Goal: Task Accomplishment & Management: Complete application form

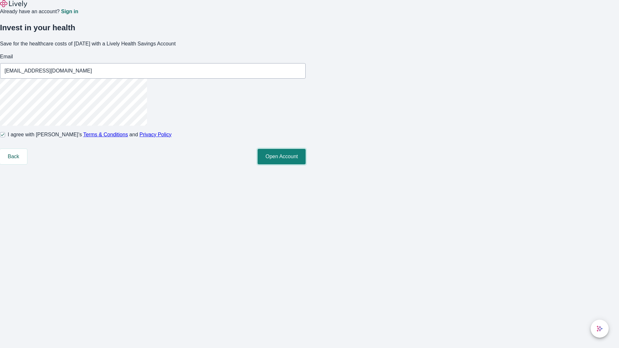
click at [306, 164] on button "Open Account" at bounding box center [282, 156] width 48 height 15
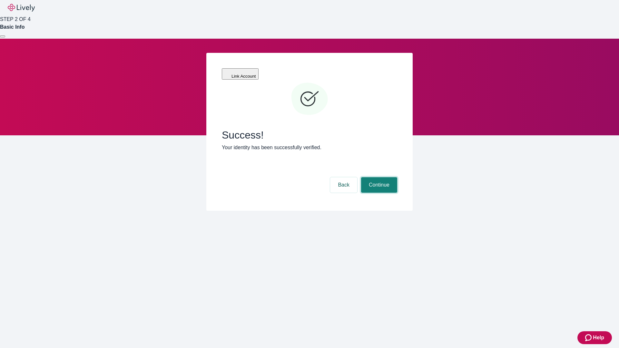
click at [378, 177] on button "Continue" at bounding box center [379, 184] width 36 height 15
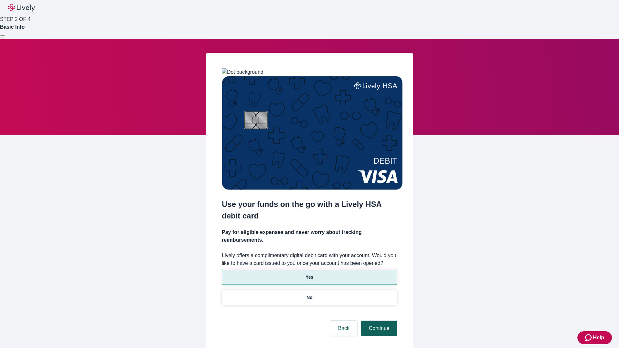
click at [309, 294] on p "No" at bounding box center [310, 297] width 6 height 7
click at [378, 321] on button "Continue" at bounding box center [379, 328] width 36 height 15
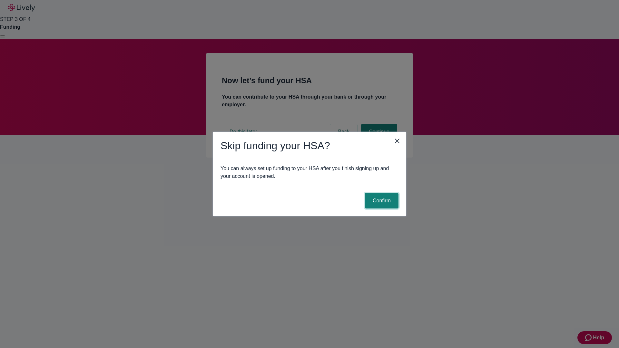
click at [381, 201] on button "Confirm" at bounding box center [382, 200] width 34 height 15
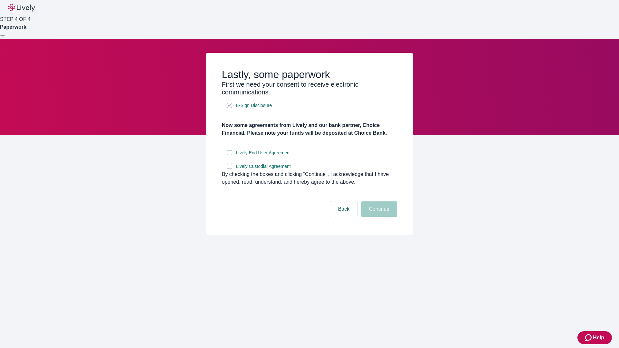
click at [230, 155] on input "Lively End User Agreement" at bounding box center [229, 152] width 5 height 5
checkbox input "true"
click at [230, 169] on input "Lively Custodial Agreement" at bounding box center [229, 166] width 5 height 5
checkbox input "true"
click at [378, 217] on button "Continue" at bounding box center [379, 208] width 36 height 15
